Goal: Information Seeking & Learning: Learn about a topic

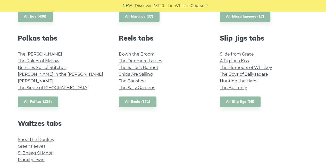
scroll to position [358, 0]
click at [36, 51] on link "The [PERSON_NAME]" at bounding box center [40, 53] width 44 height 5
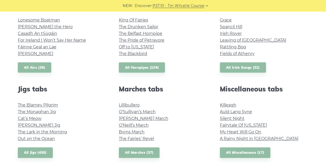
scroll to position [222, 0]
click at [229, 104] on link "Killeagh" at bounding box center [228, 105] width 16 height 5
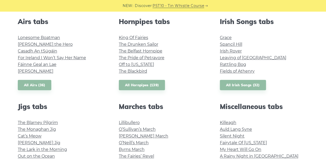
scroll to position [204, 0]
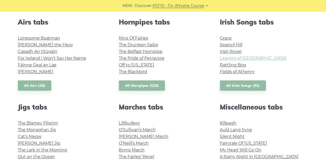
click at [238, 60] on link "Leaving of Liverpool" at bounding box center [253, 58] width 66 height 5
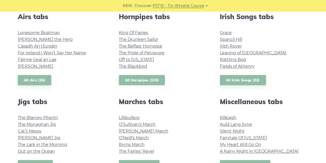
scroll to position [207, 0]
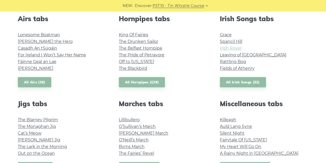
click at [232, 46] on link "Irish Rover" at bounding box center [231, 48] width 22 height 5
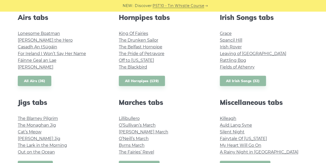
scroll to position [209, 0]
click at [246, 72] on div "Irish Songs tabs Grace Spancil Hill Irish Rover Leaving of Liverpool Rattling B…" at bounding box center [264, 49] width 101 height 73
click at [242, 80] on link "All Irish Songs (32)" at bounding box center [243, 80] width 46 height 11
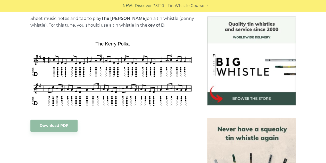
scroll to position [131, 0]
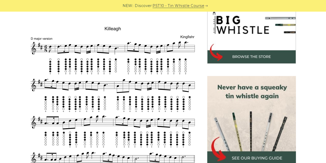
scroll to position [174, 0]
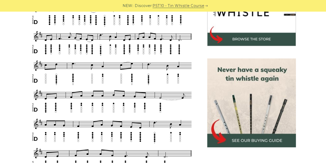
scroll to position [214, 0]
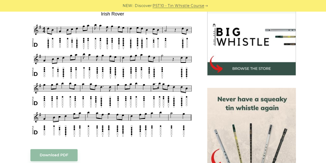
scroll to position [169, 0]
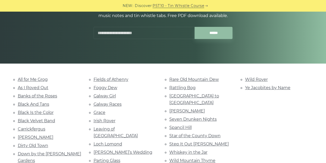
scroll to position [73, 0]
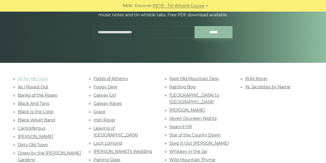
click at [38, 79] on link "All for Me Grog" at bounding box center [33, 78] width 30 height 5
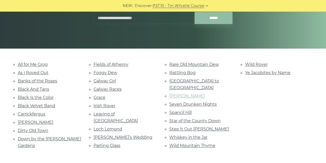
scroll to position [87, 0]
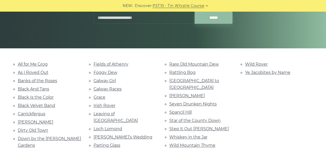
click at [48, 107] on li "Black Velvet Band" at bounding box center [49, 105] width 63 height 7
click at [49, 104] on link "Black Velvet Band" at bounding box center [36, 105] width 37 height 5
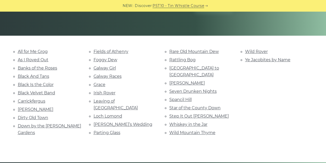
scroll to position [100, 0]
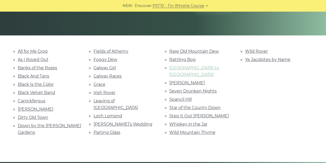
click at [189, 66] on link "[GEOGRAPHIC_DATA] to [GEOGRAPHIC_DATA]" at bounding box center [194, 71] width 50 height 12
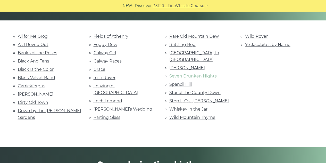
scroll to position [116, 0]
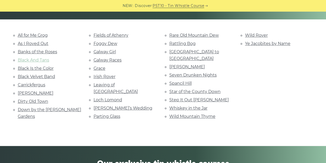
click at [46, 58] on link "Black And Tans" at bounding box center [33, 59] width 31 height 5
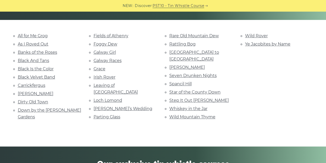
scroll to position [115, 0]
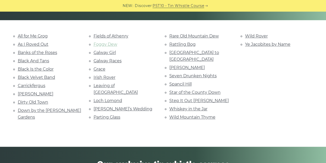
click at [109, 43] on link "Foggy Dew" at bounding box center [106, 44] width 24 height 5
click at [112, 50] on link "Galway Girl" at bounding box center [105, 52] width 22 height 5
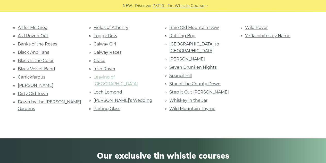
scroll to position [123, 0]
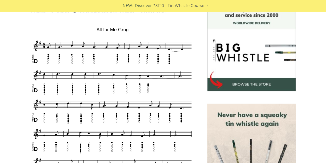
scroll to position [146, 0]
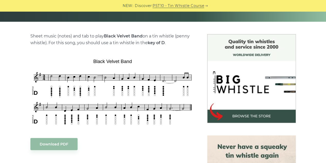
scroll to position [114, 0]
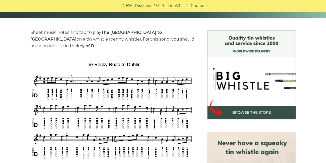
scroll to position [118, 0]
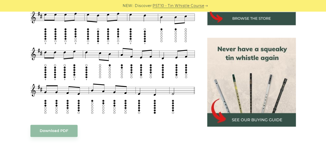
scroll to position [212, 0]
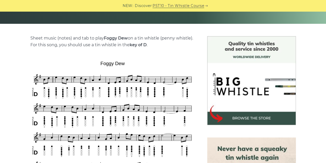
scroll to position [112, 0]
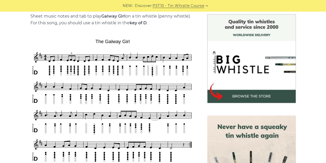
scroll to position [134, 0]
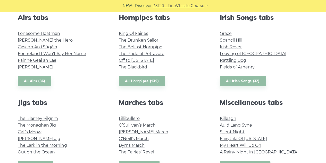
scroll to position [240, 0]
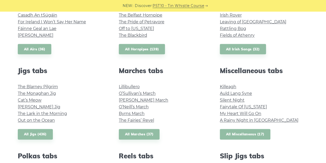
click at [246, 133] on link "All Miscellaneous (17)" at bounding box center [245, 134] width 51 height 11
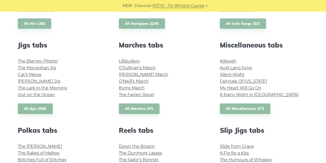
scroll to position [266, 0]
click at [226, 62] on link "Killeagh" at bounding box center [228, 61] width 16 height 5
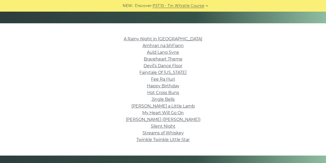
scroll to position [112, 0]
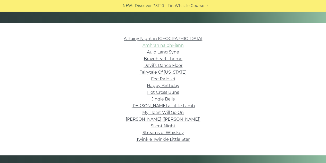
click at [161, 46] on link "Amhran na bhFiann" at bounding box center [162, 45] width 41 height 5
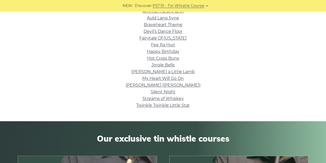
scroll to position [147, 0]
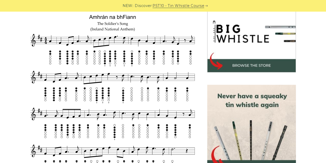
scroll to position [164, 0]
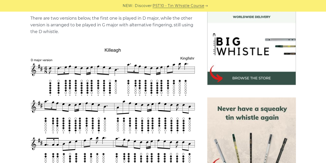
scroll to position [152, 0]
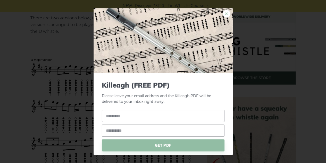
click at [223, 13] on link "×" at bounding box center [227, 14] width 8 height 8
